Goal: Task Accomplishment & Management: Use online tool/utility

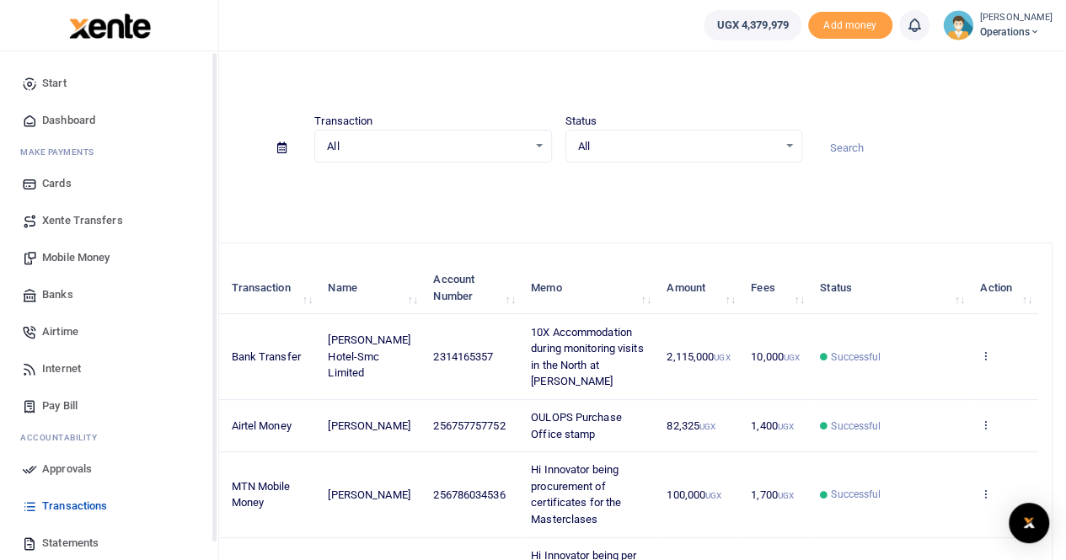
click at [66, 121] on span "Dashboard" at bounding box center [68, 120] width 53 height 17
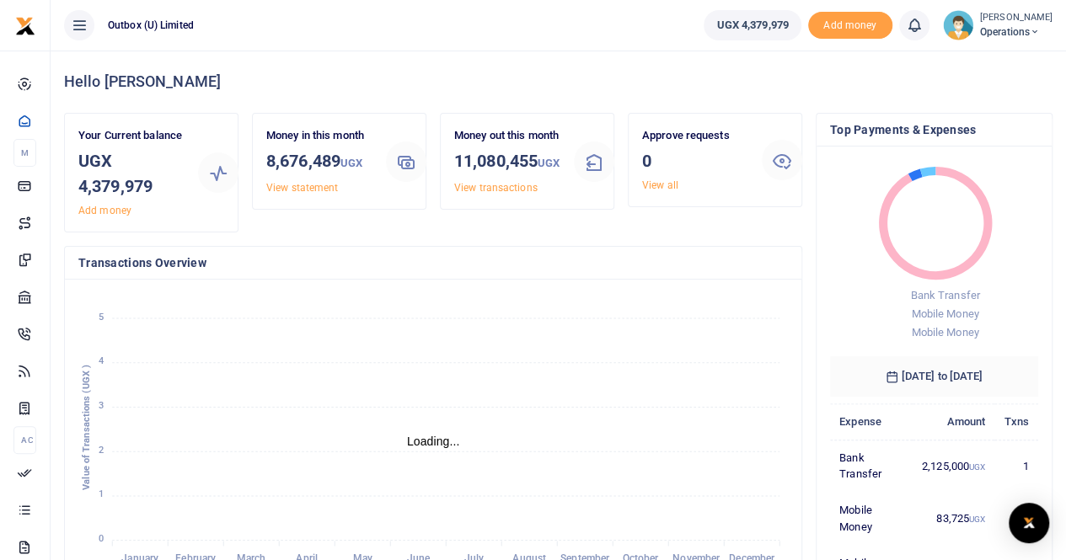
scroll to position [13, 13]
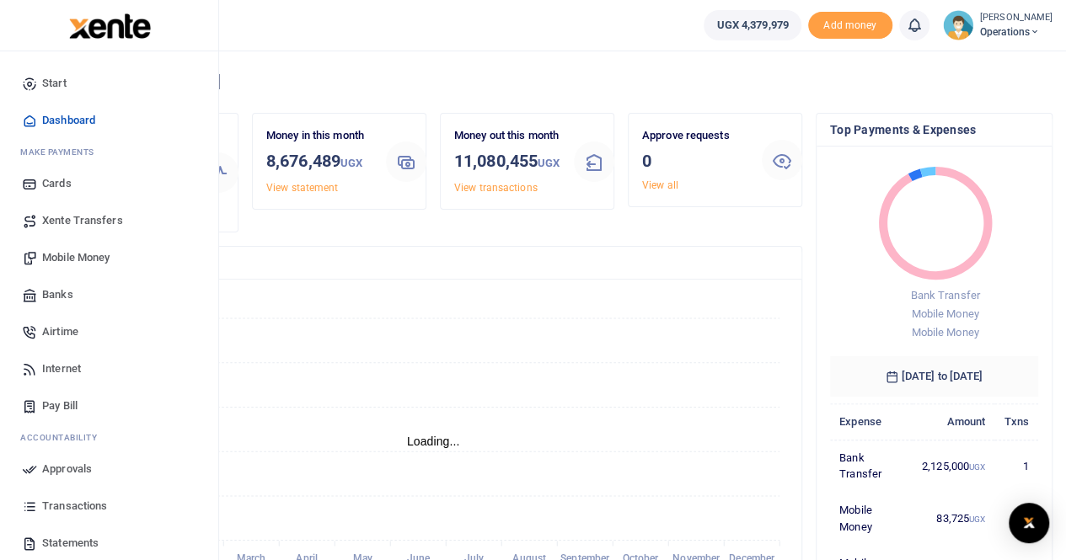
click at [71, 257] on span "Mobile Money" at bounding box center [75, 257] width 67 height 17
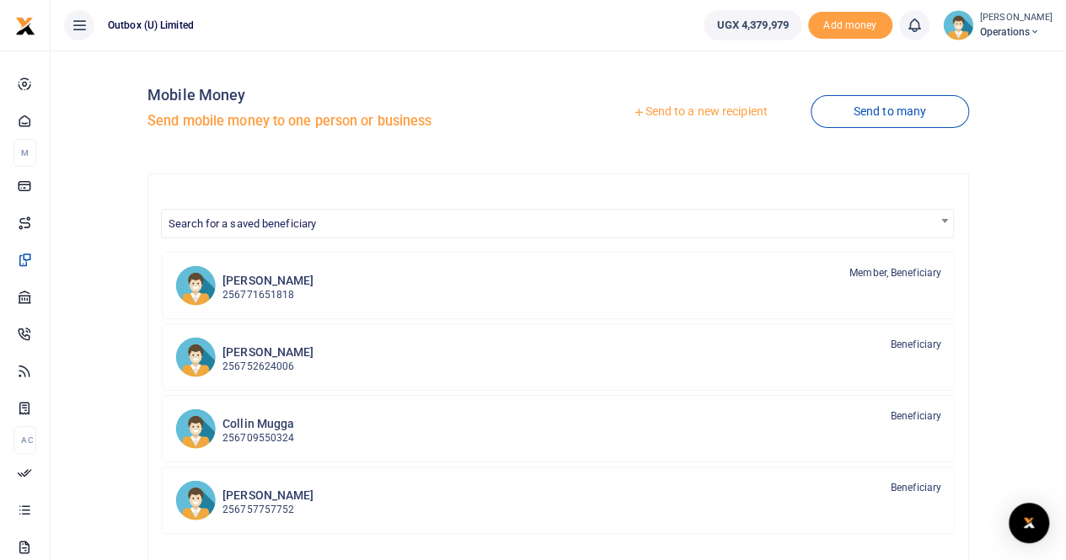
click at [722, 115] on link "Send to a new recipient" at bounding box center [700, 112] width 220 height 30
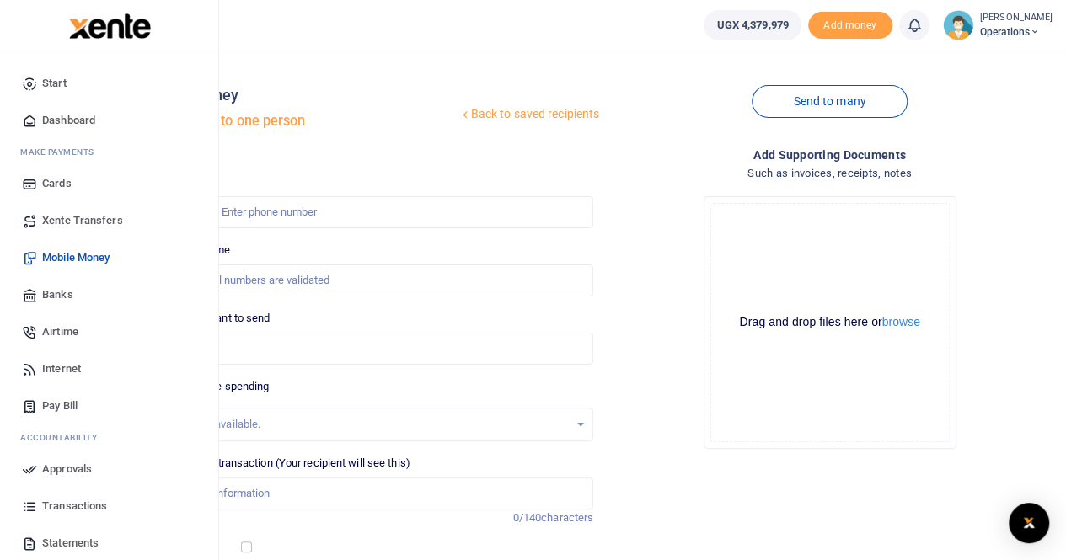
click at [66, 259] on span "Mobile Money" at bounding box center [75, 257] width 67 height 17
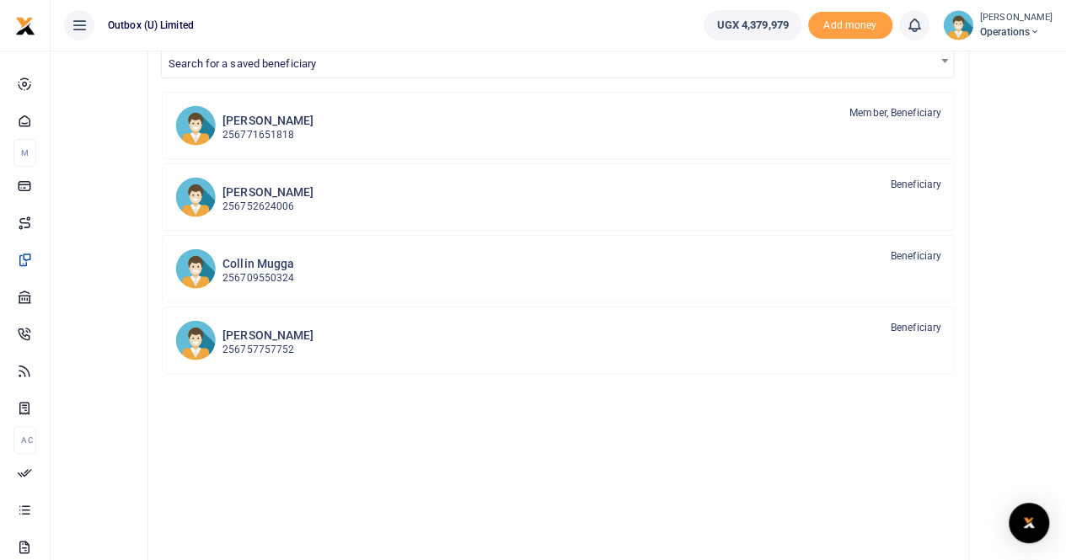
scroll to position [179, 0]
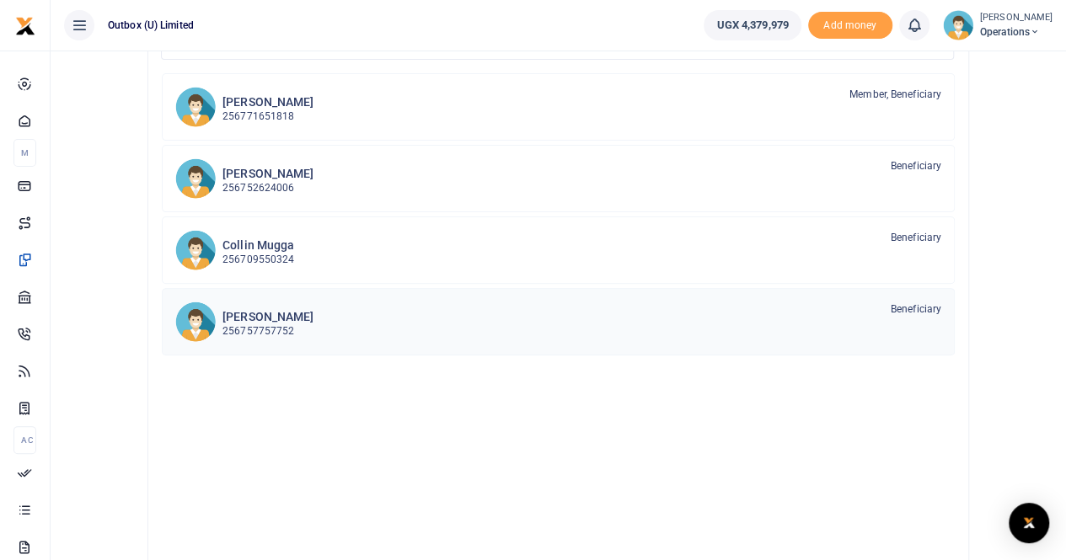
click at [796, 314] on div "Thomas Kawoya 256757757752 Beneficiary" at bounding box center [582, 321] width 719 height 39
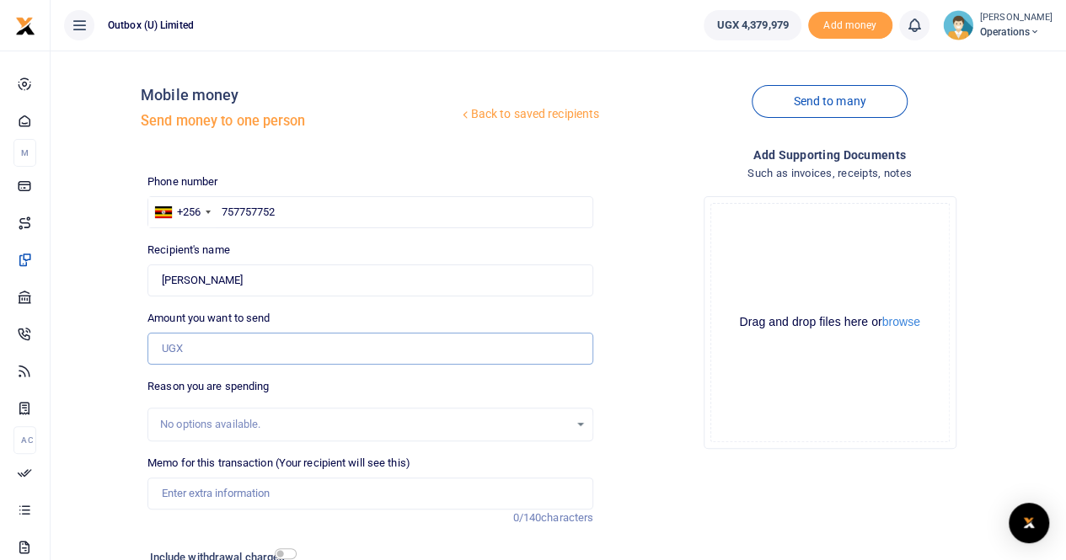
click at [211, 351] on input "Amount you want to send" at bounding box center [370, 349] width 446 height 32
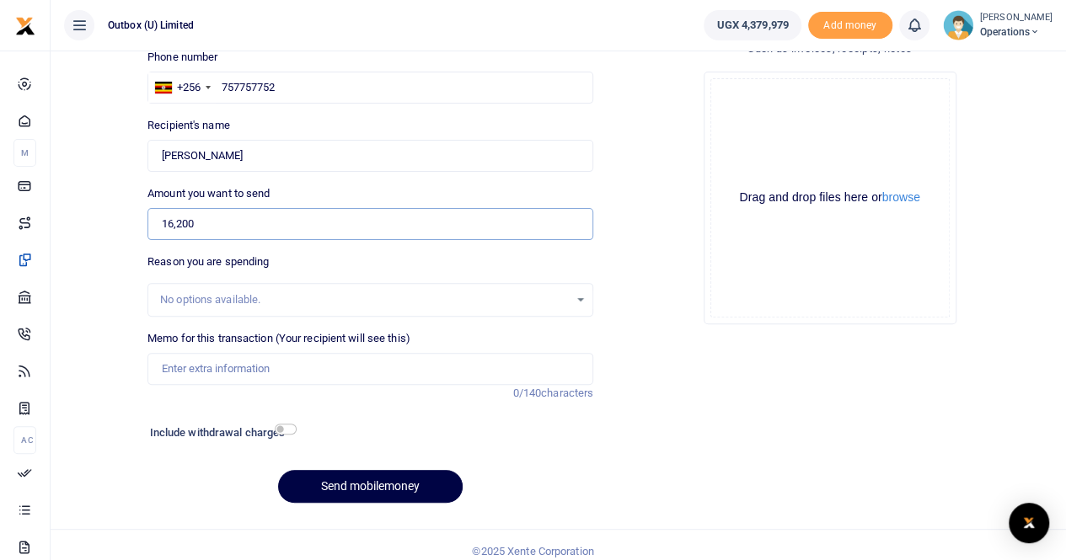
scroll to position [129, 0]
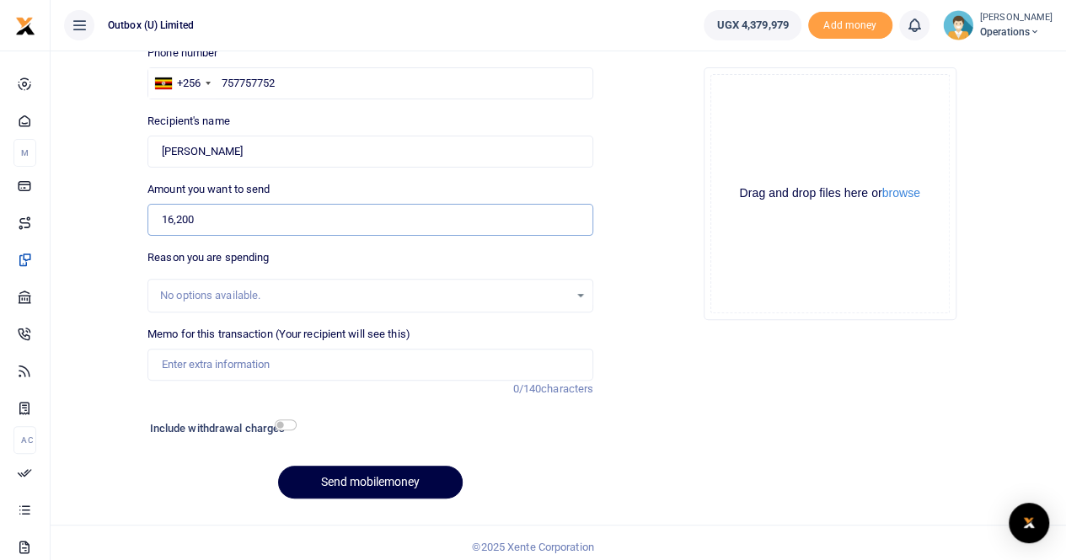
type input "16,200"
click at [200, 366] on input "Memo for this transaction (Your recipient will see this)" at bounding box center [370, 365] width 446 height 32
type input "OULOPS to purchase water for staff"
click at [283, 422] on input "checkbox" at bounding box center [286, 425] width 22 height 11
checkbox input "true"
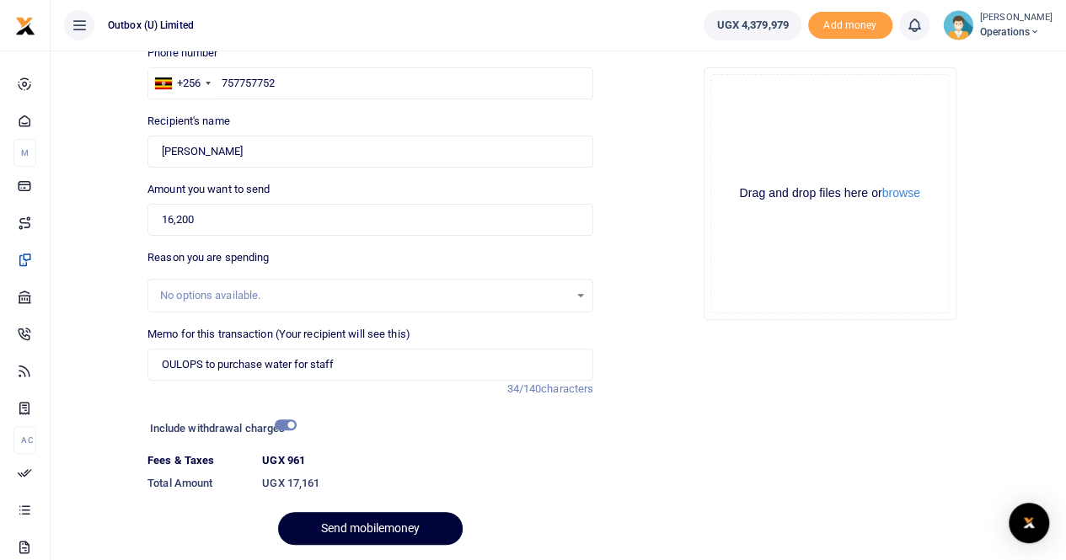
click at [342, 527] on button "Send mobilemoney" at bounding box center [370, 528] width 185 height 33
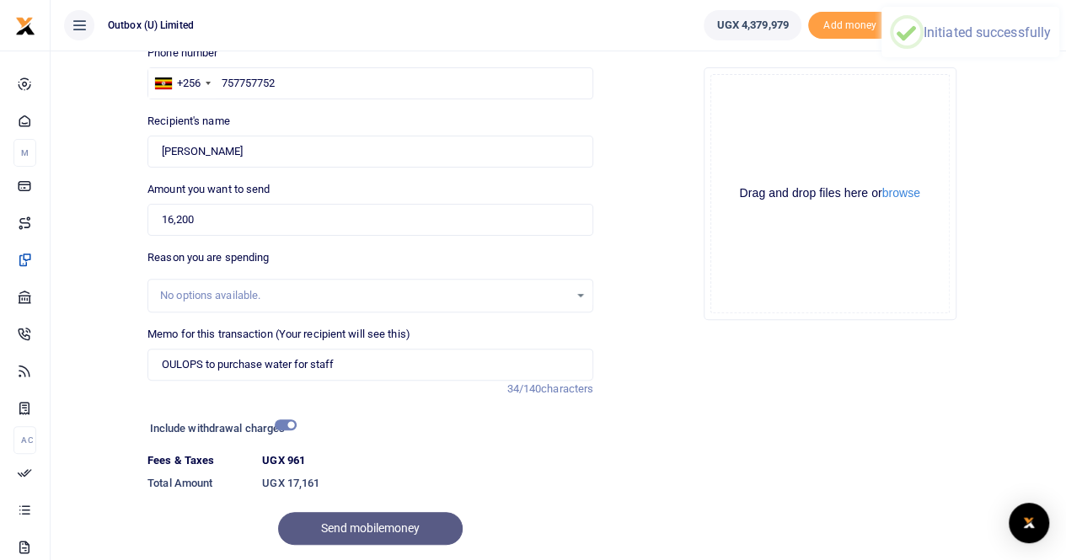
scroll to position [183, 0]
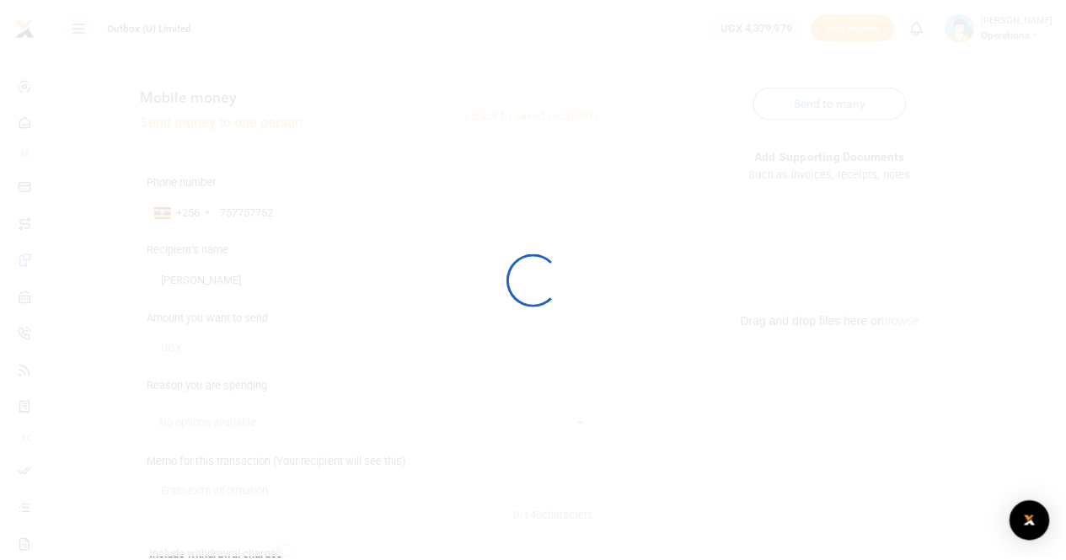
scroll to position [137, 0]
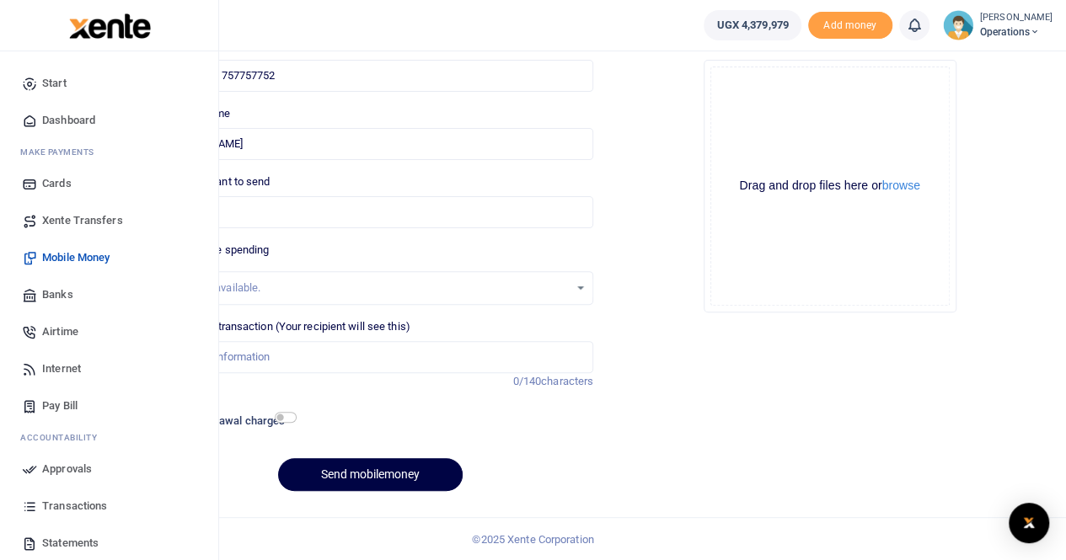
click at [64, 119] on span "Dashboard" at bounding box center [68, 120] width 53 height 17
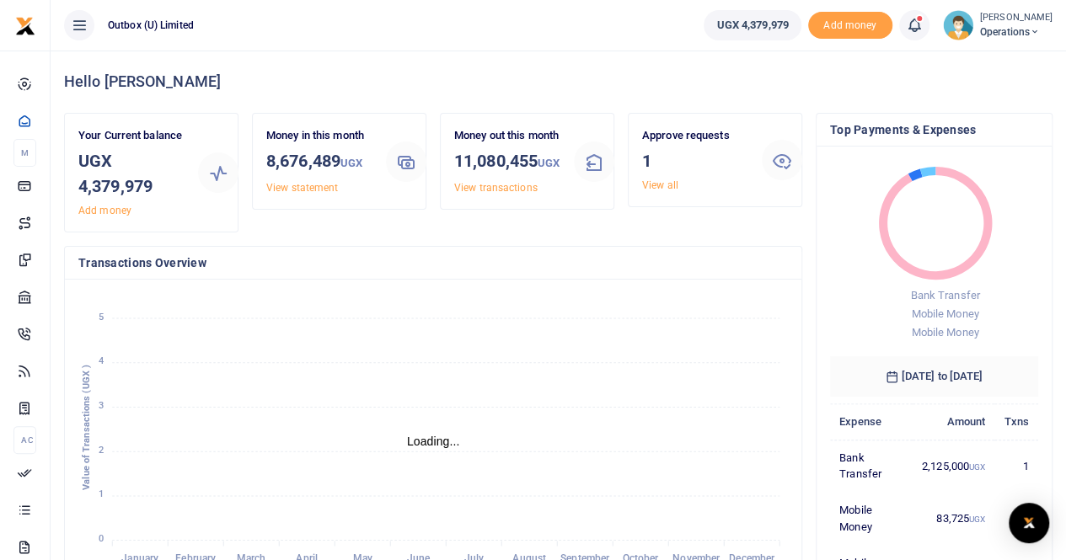
scroll to position [236, 196]
click at [652, 187] on link "View all" at bounding box center [660, 186] width 36 height 12
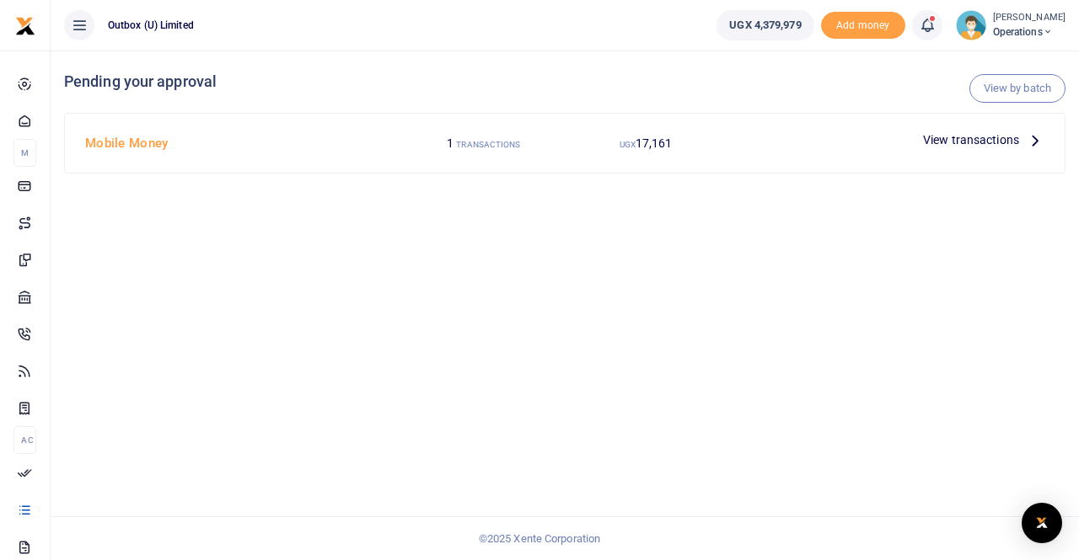
click at [949, 137] on span "View transactions" at bounding box center [971, 140] width 96 height 19
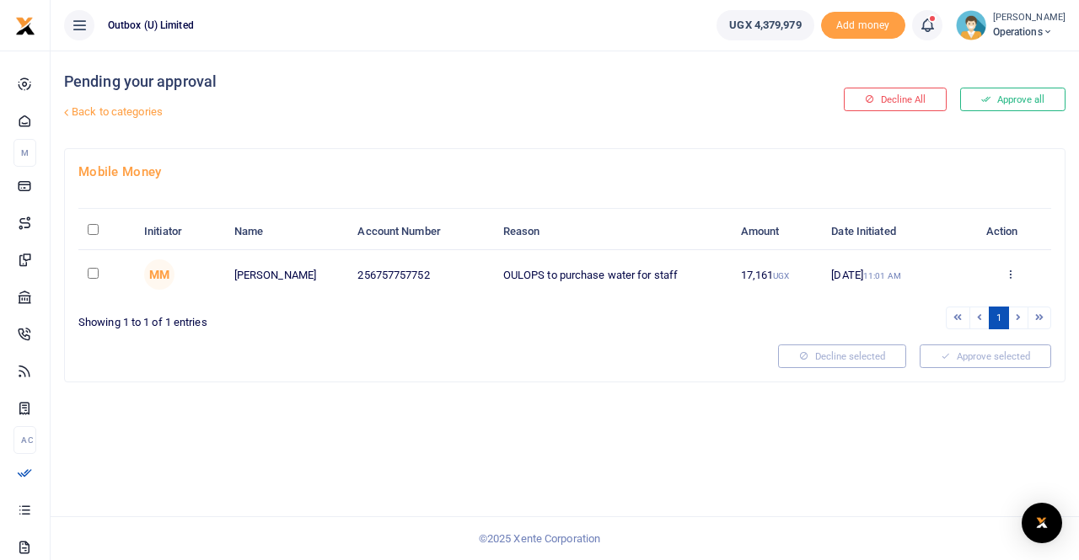
click at [92, 273] on input "checkbox" at bounding box center [93, 273] width 11 height 11
checkbox input "true"
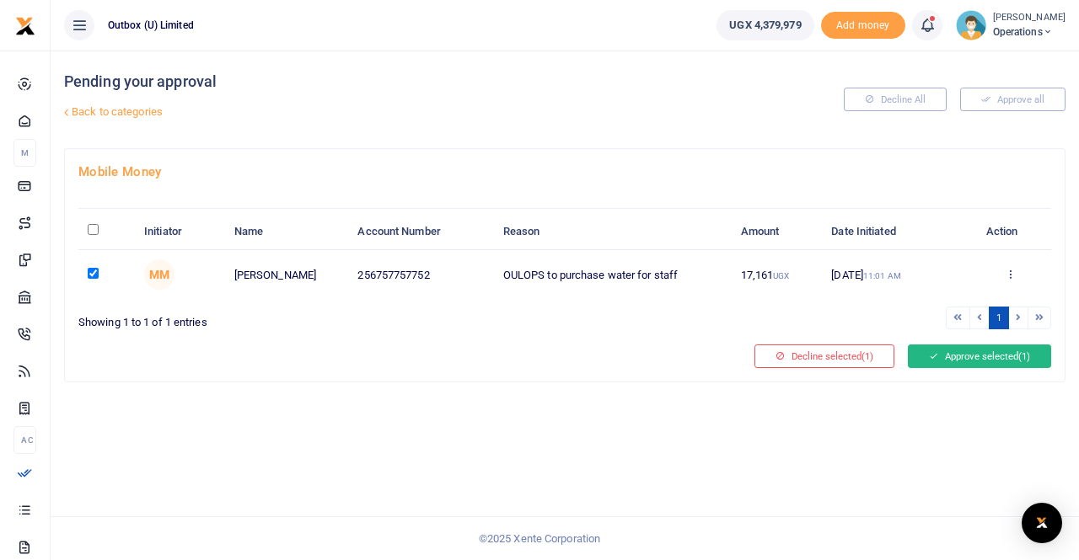
click at [959, 357] on button "Approve selected (1)" at bounding box center [979, 357] width 143 height 24
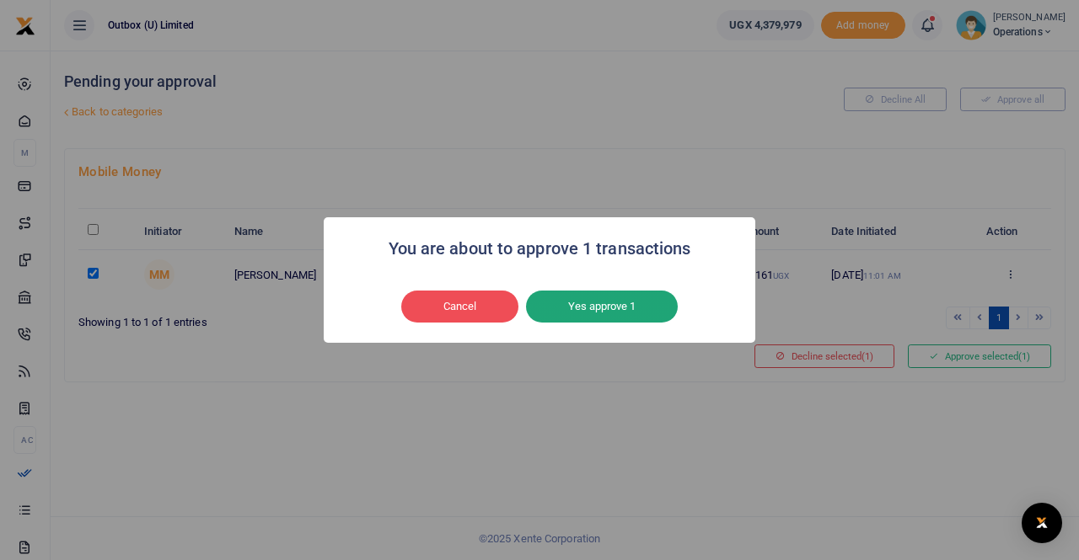
click at [630, 308] on button "Yes approve 1" at bounding box center [602, 307] width 152 height 32
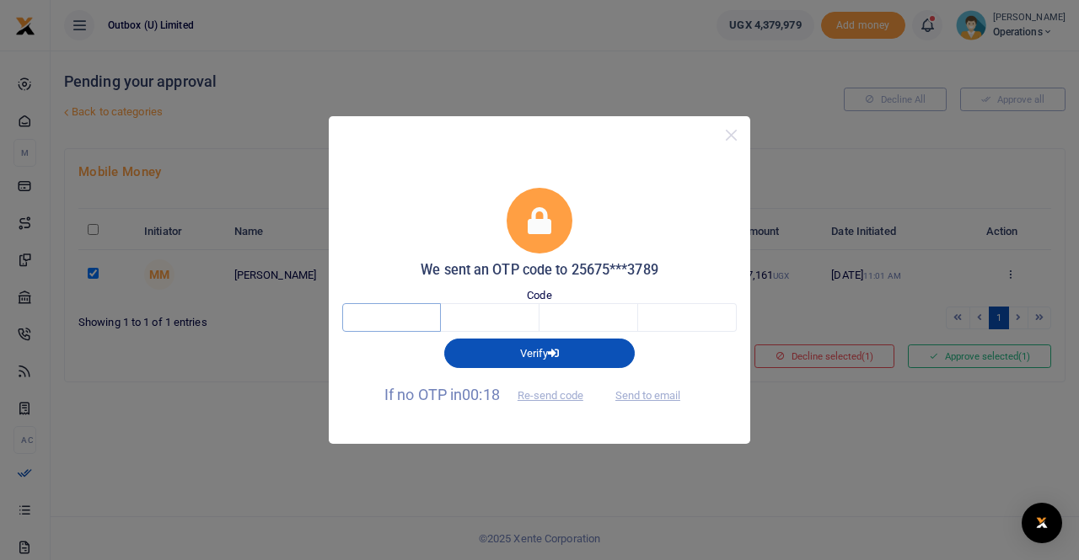
click at [375, 317] on input "text" at bounding box center [391, 317] width 99 height 29
type input "7"
type input "5"
type input "9"
type input "5"
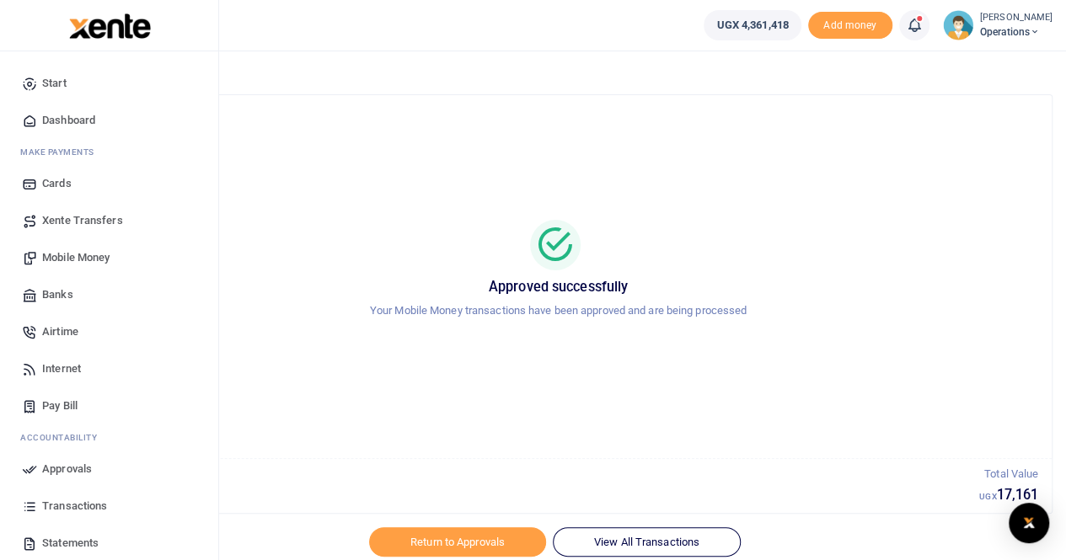
click at [62, 117] on span "Dashboard" at bounding box center [68, 120] width 53 height 17
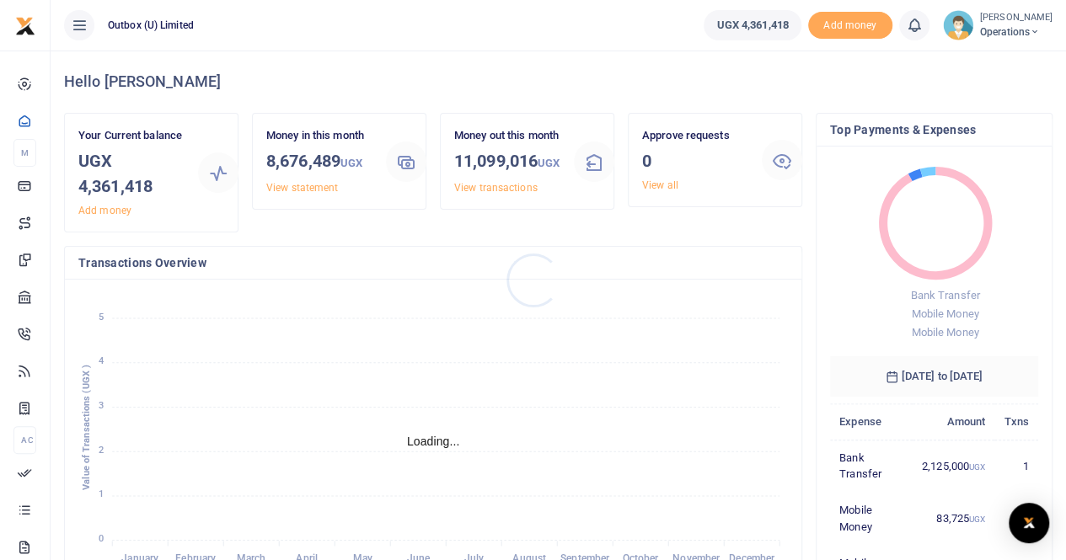
scroll to position [13, 13]
click at [1021, 29] on span "Operations" at bounding box center [1016, 31] width 72 height 15
click at [969, 120] on link "Logout" at bounding box center [975, 123] width 133 height 24
